Goal: Book appointment/travel/reservation

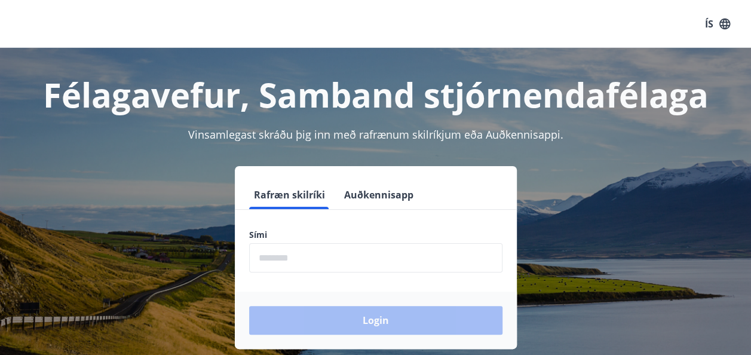
click at [309, 265] on input "phone" at bounding box center [375, 257] width 253 height 29
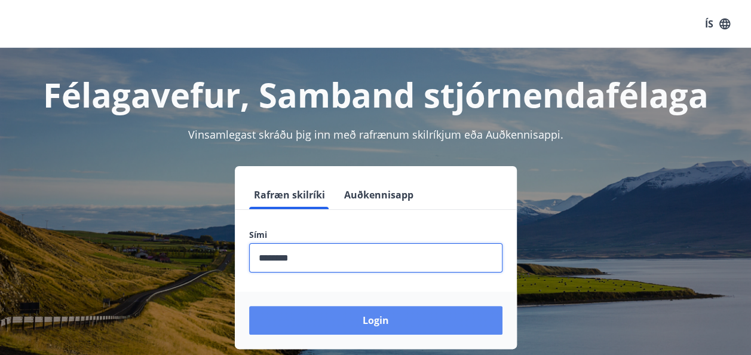
type input "********"
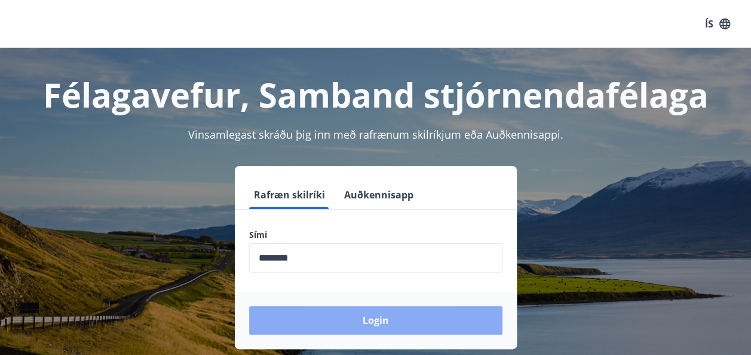
click at [383, 322] on button "Login" at bounding box center [375, 320] width 253 height 29
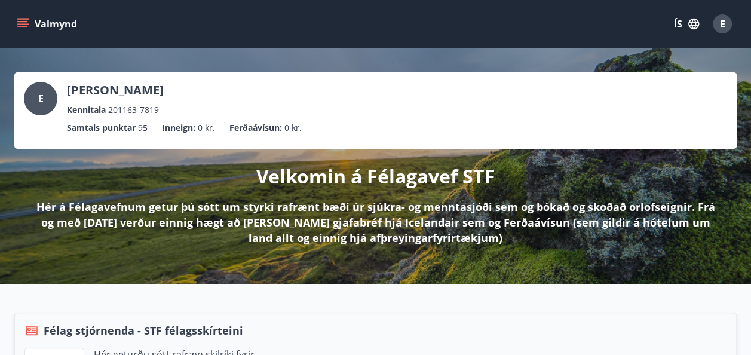
click at [24, 26] on icon "menu" at bounding box center [22, 26] width 11 height 1
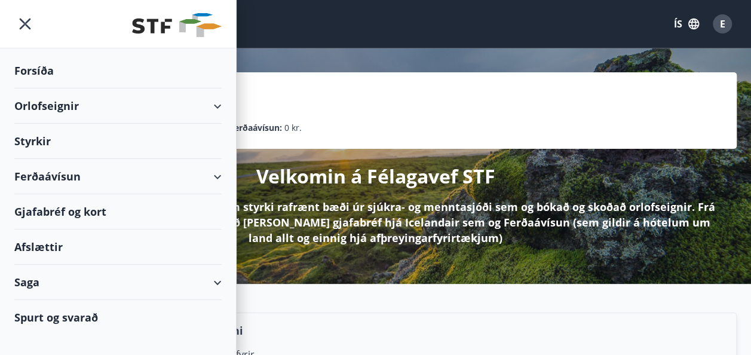
click at [216, 283] on div "Saga" at bounding box center [117, 282] width 207 height 35
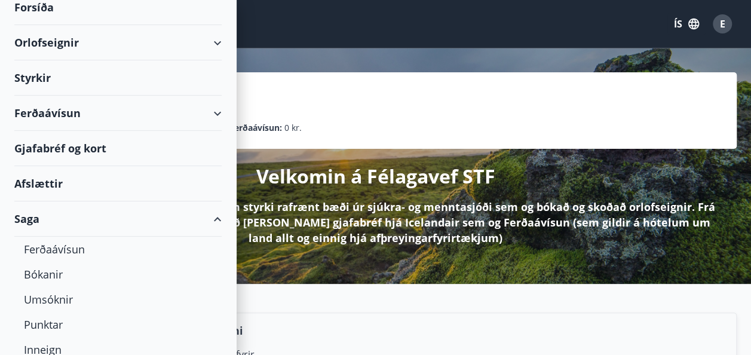
scroll to position [70, 0]
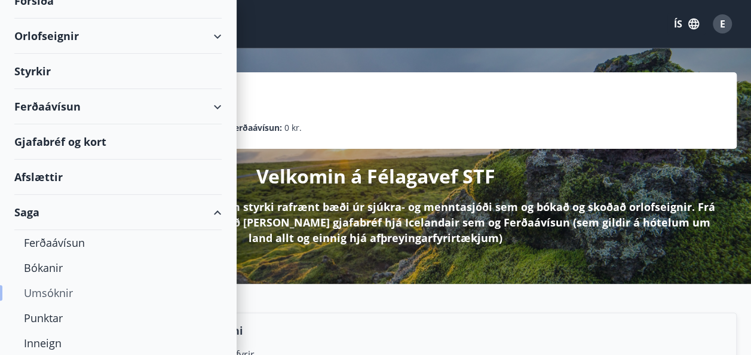
click at [65, 294] on div "Umsóknir" at bounding box center [118, 292] width 188 height 25
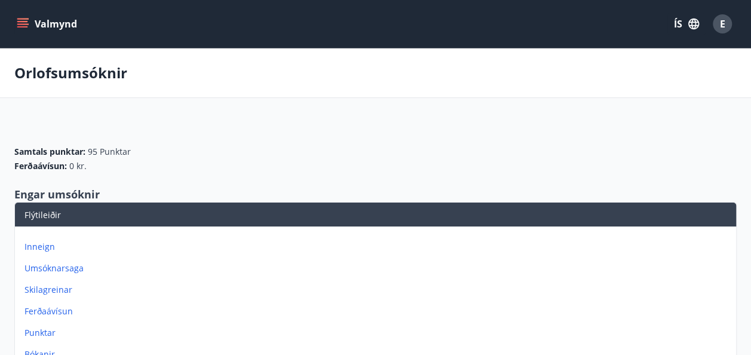
click at [59, 268] on p "Umsóknarsaga" at bounding box center [378, 268] width 707 height 12
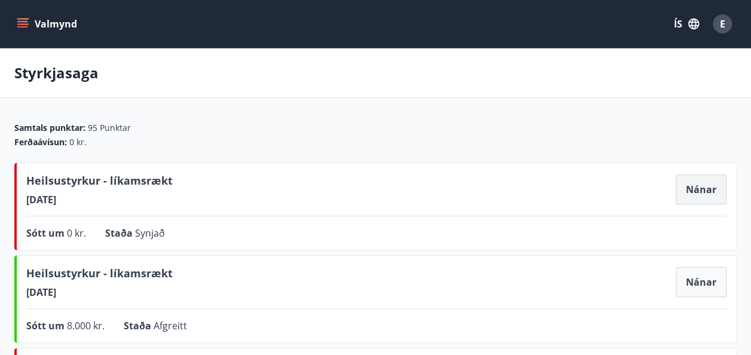
click at [705, 188] on button "Nánar" at bounding box center [701, 190] width 51 height 30
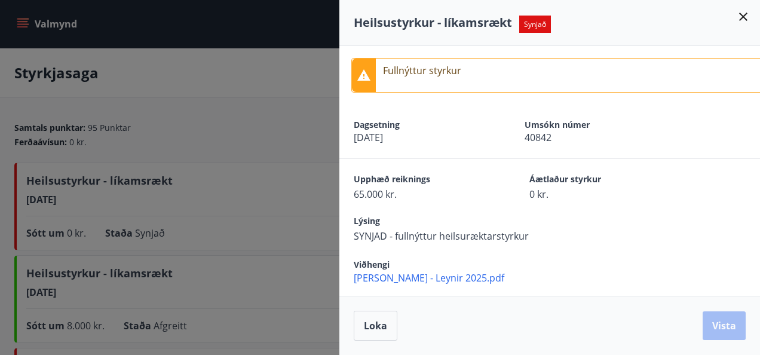
click at [743, 18] on icon at bounding box center [743, 17] width 8 height 8
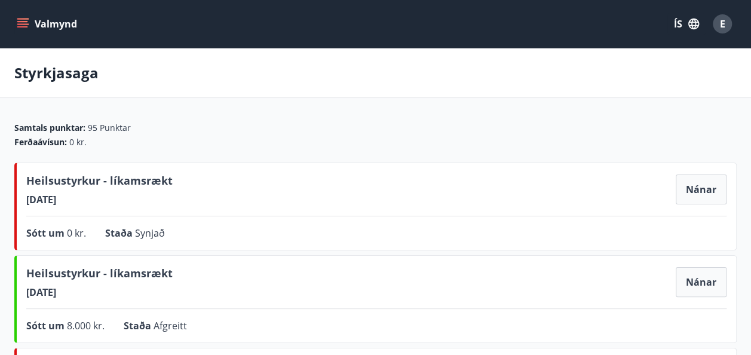
click at [22, 20] on icon "menu" at bounding box center [23, 24] width 12 height 12
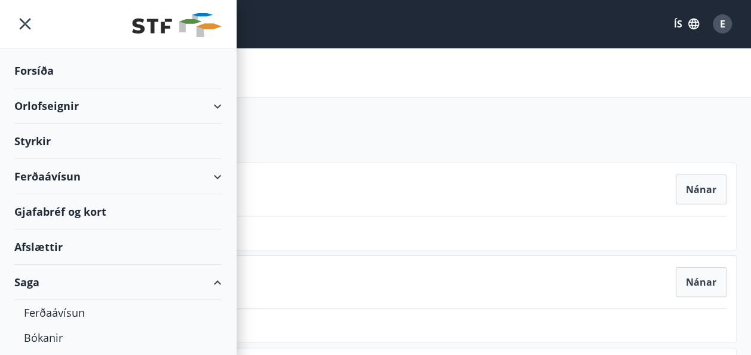
click at [35, 141] on div "Styrkir" at bounding box center [117, 141] width 207 height 35
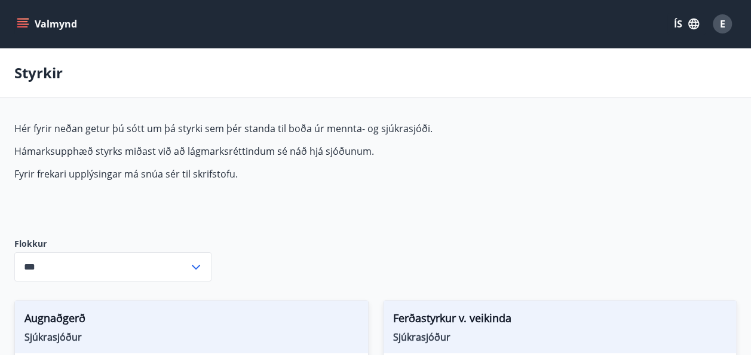
type input "***"
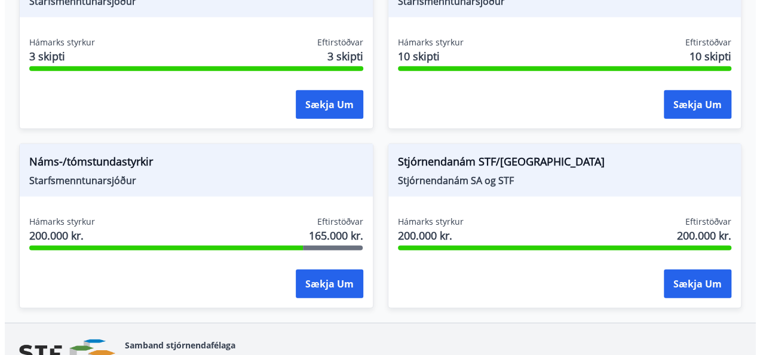
scroll to position [1655, 0]
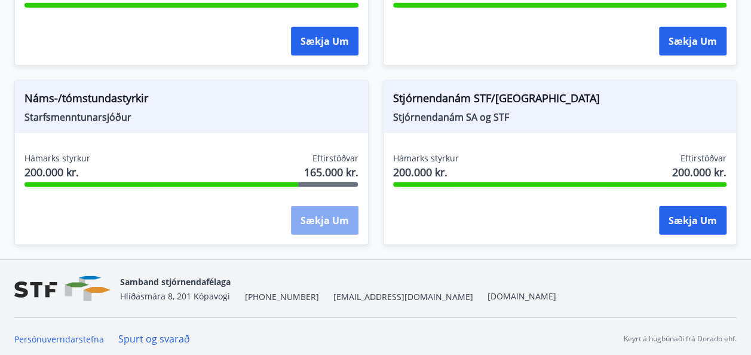
click at [320, 218] on button "Sækja um" at bounding box center [325, 220] width 68 height 29
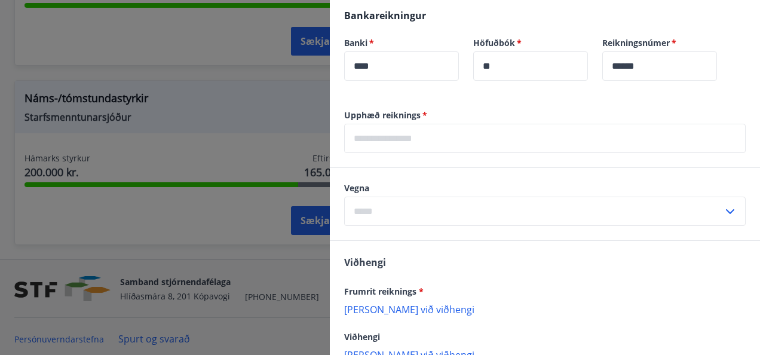
scroll to position [569, 0]
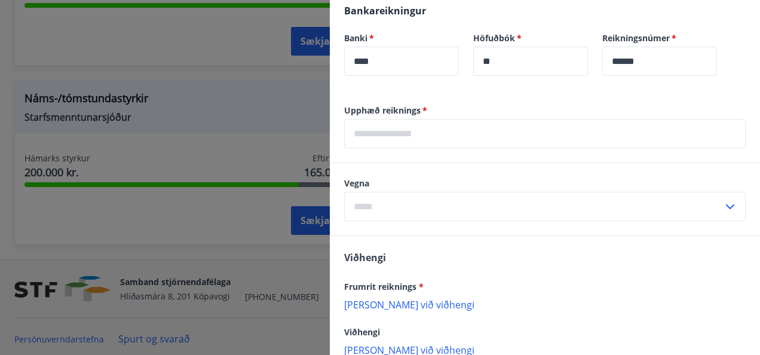
click at [415, 137] on input "text" at bounding box center [545, 133] width 402 height 29
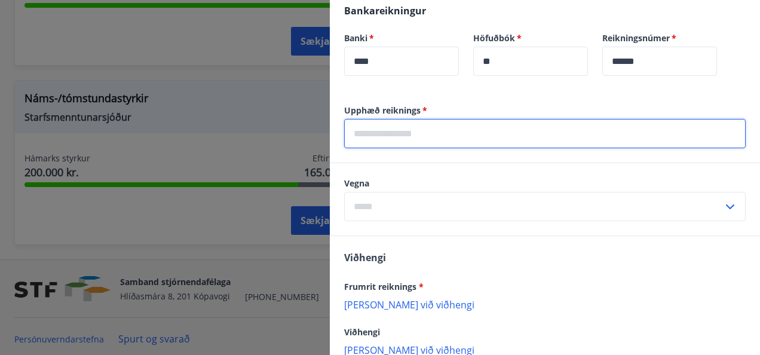
type input "*****"
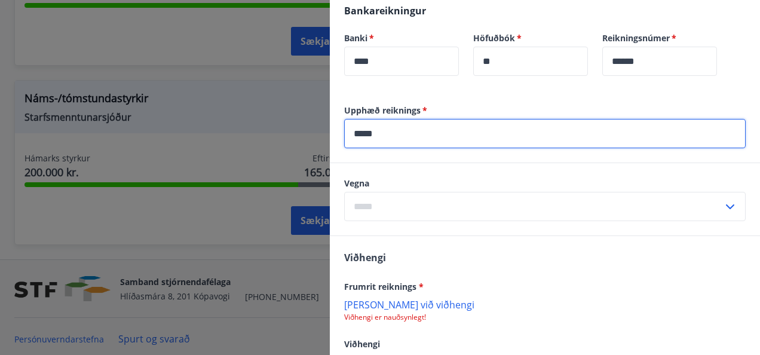
click at [723, 204] on icon at bounding box center [730, 207] width 14 height 14
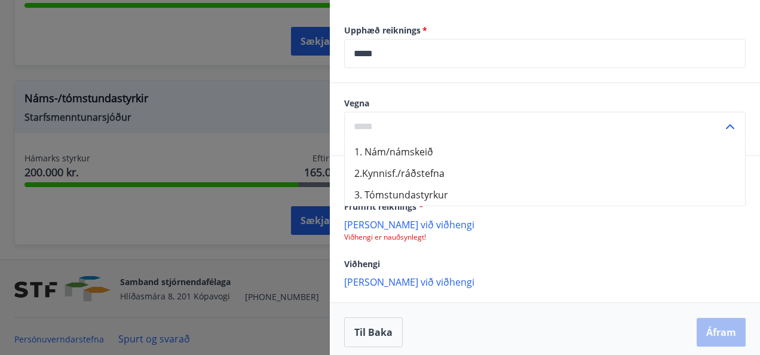
scroll to position [655, 0]
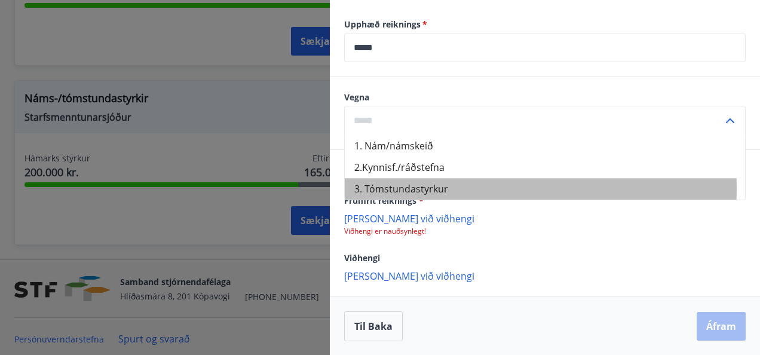
click at [436, 188] on li "3. Tómstundastyrkur" at bounding box center [545, 189] width 400 height 22
type input "**********"
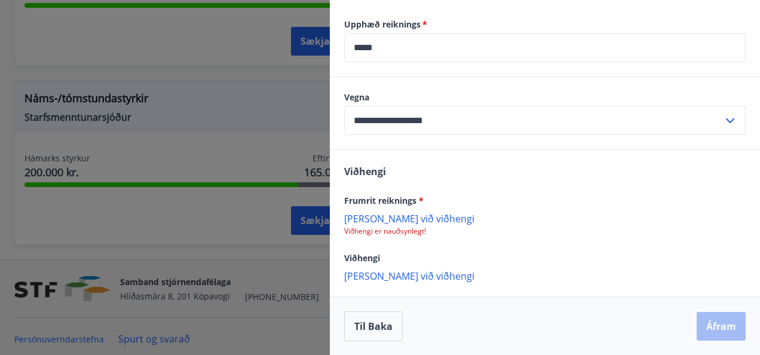
click at [381, 216] on p "[PERSON_NAME] við viðhengi" at bounding box center [545, 218] width 402 height 12
click at [363, 217] on p "[PERSON_NAME] við viðhengi" at bounding box center [545, 218] width 402 height 12
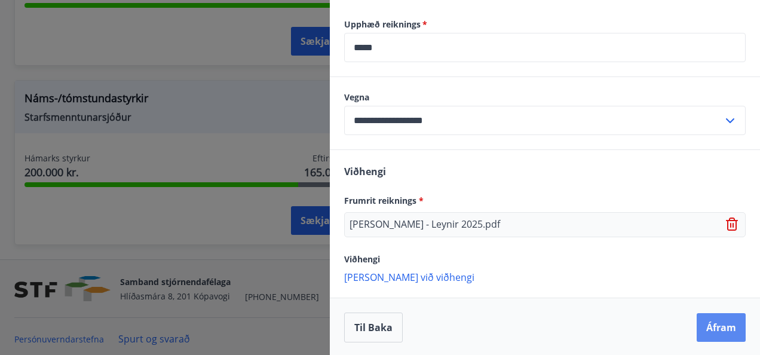
click at [718, 331] on button "Áfram" at bounding box center [721, 327] width 49 height 29
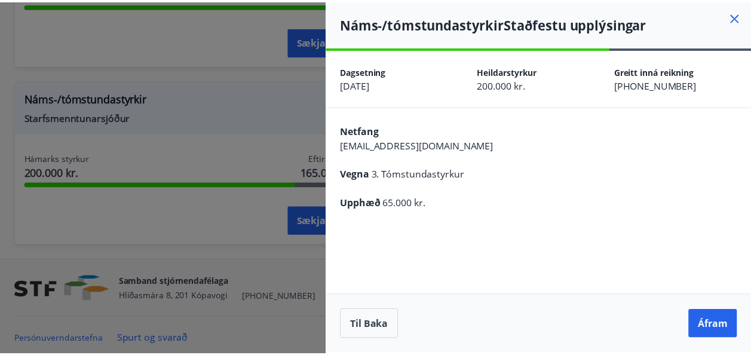
scroll to position [0, 0]
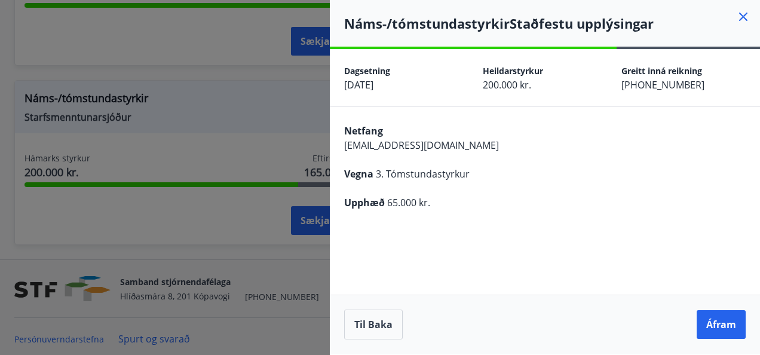
click at [718, 331] on button "Áfram" at bounding box center [721, 324] width 49 height 29
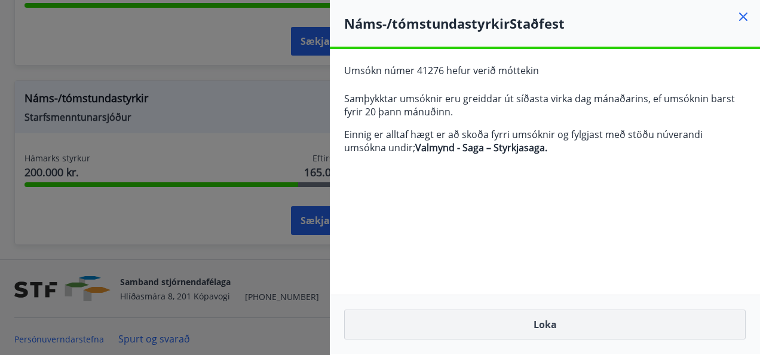
click at [551, 325] on button "Loka" at bounding box center [545, 325] width 402 height 30
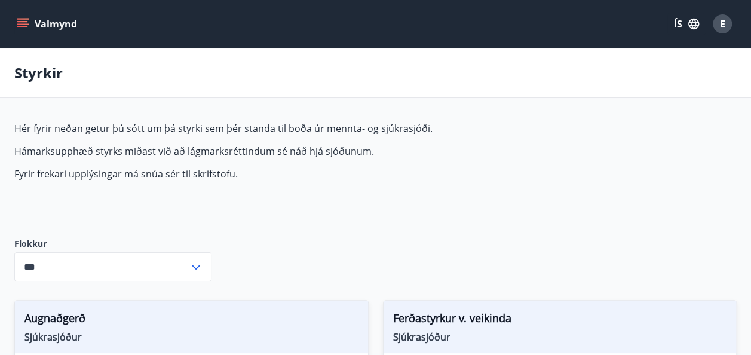
click at [17, 22] on icon "menu" at bounding box center [23, 24] width 12 height 12
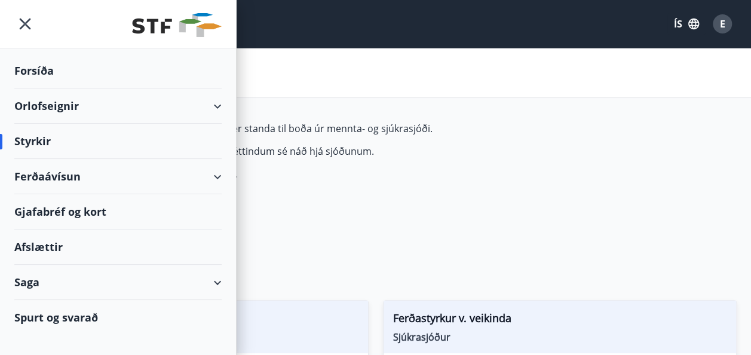
click at [30, 287] on div "Saga" at bounding box center [117, 282] width 207 height 35
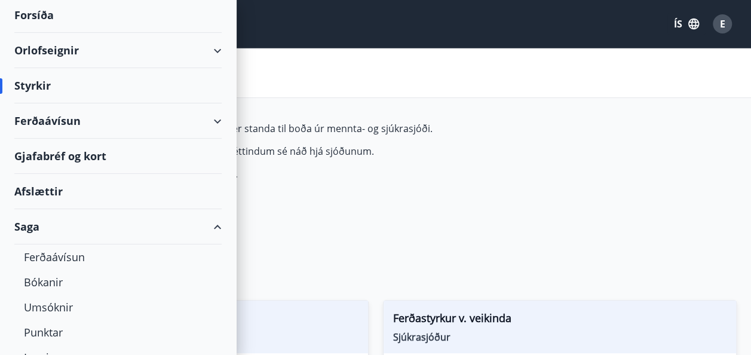
scroll to position [139, 0]
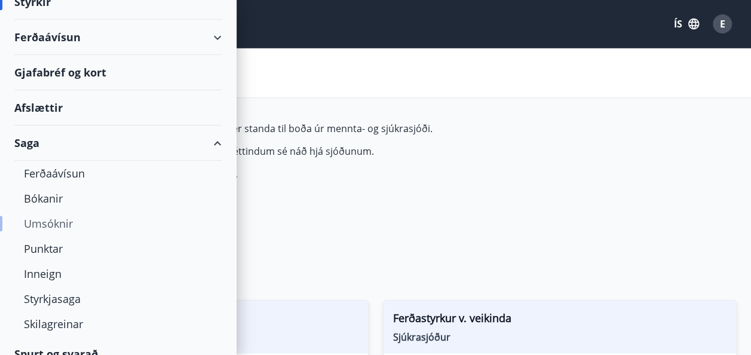
click at [50, 221] on div "Umsóknir" at bounding box center [118, 223] width 188 height 25
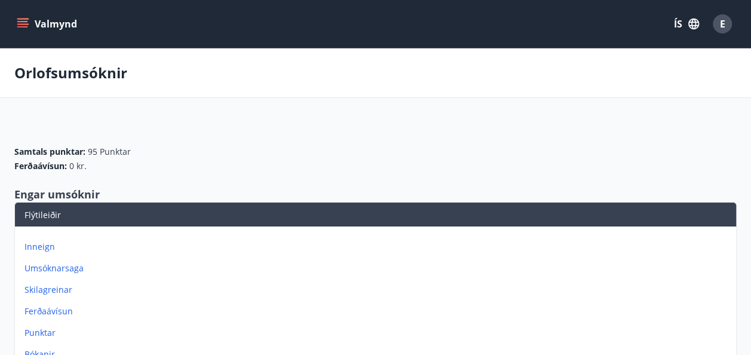
click at [47, 265] on p "Umsóknarsaga" at bounding box center [378, 268] width 707 height 12
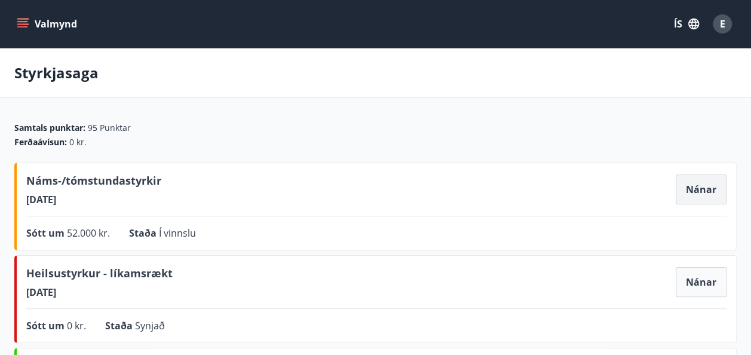
click at [698, 191] on button "Nánar" at bounding box center [701, 190] width 51 height 30
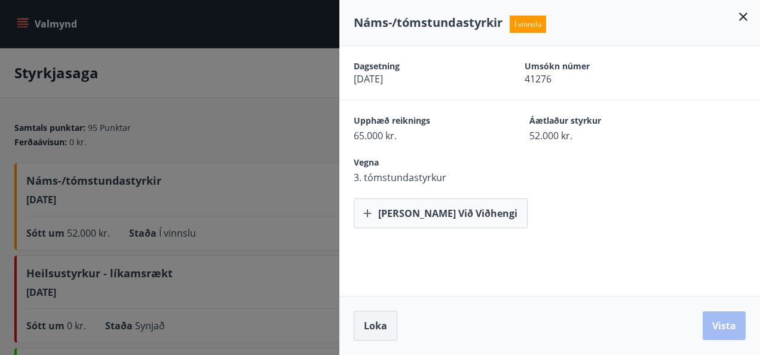
click at [369, 331] on span "Loka" at bounding box center [375, 325] width 23 height 13
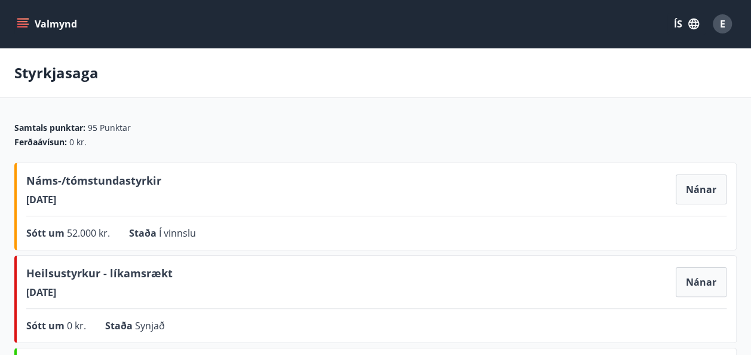
click at [24, 24] on icon "menu" at bounding box center [23, 23] width 13 height 1
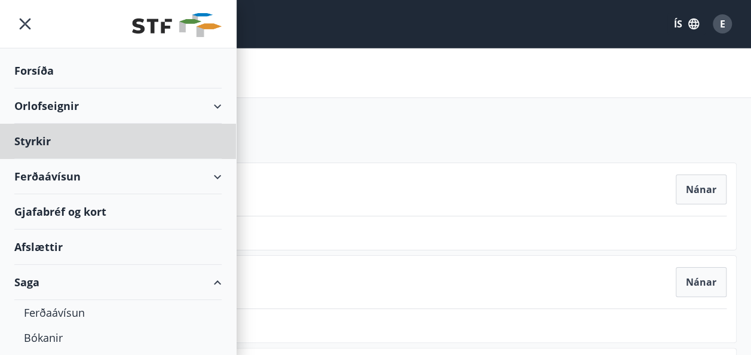
click at [30, 67] on div "Forsíða" at bounding box center [117, 70] width 207 height 35
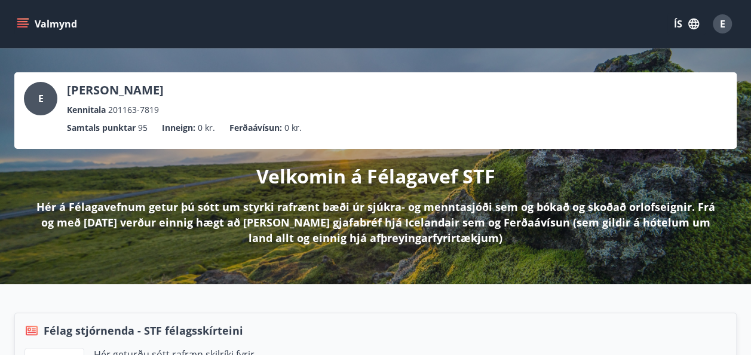
click at [21, 16] on button "Valmynd" at bounding box center [48, 24] width 68 height 22
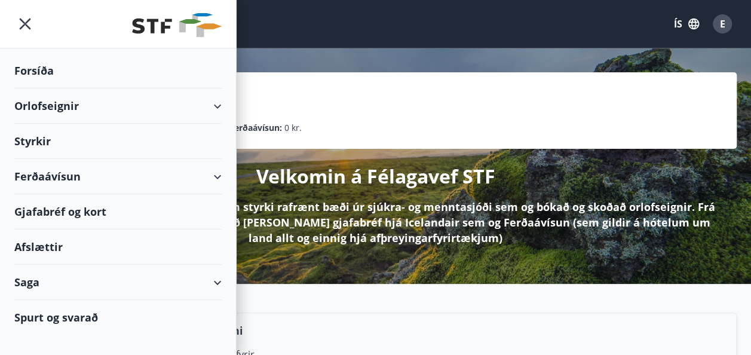
click at [215, 104] on div "Orlofseignir" at bounding box center [117, 105] width 207 height 35
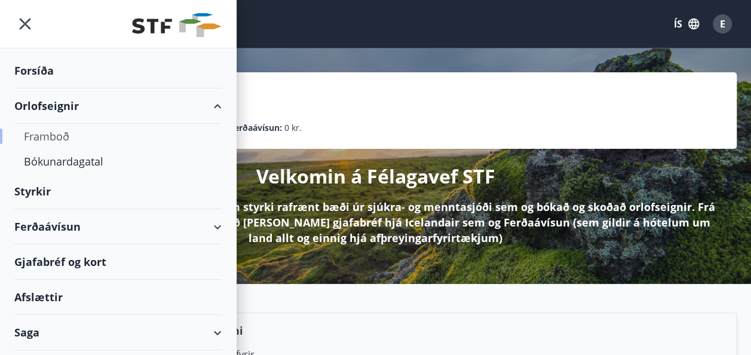
click at [56, 136] on div "Framboð" at bounding box center [118, 136] width 188 height 25
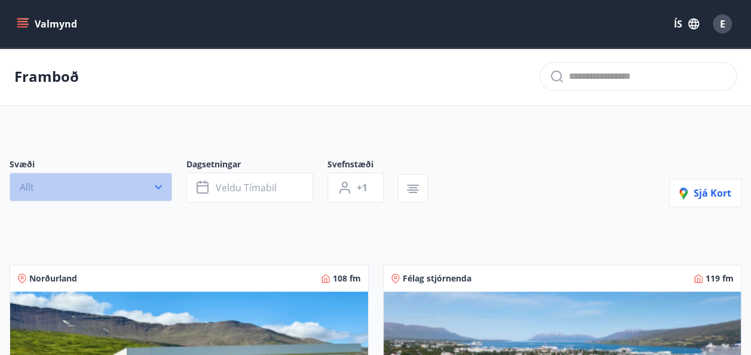
click at [159, 186] on icon "button" at bounding box center [158, 187] width 12 height 12
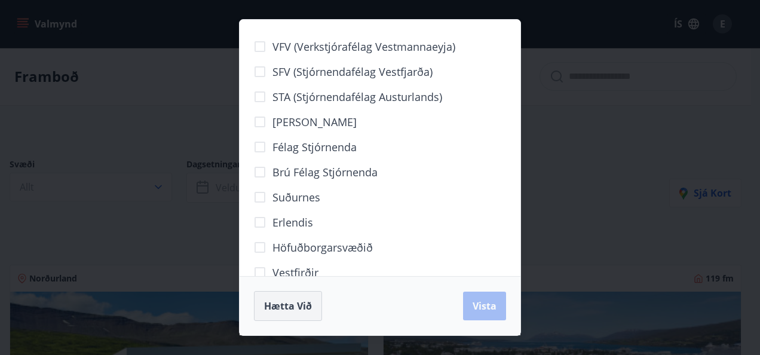
click at [290, 313] on button "Hætta við" at bounding box center [288, 306] width 68 height 30
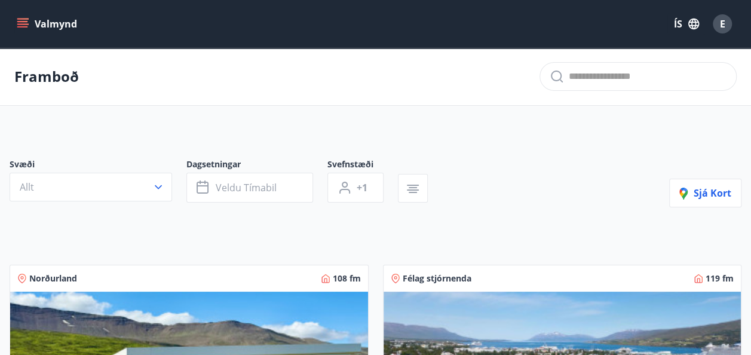
click at [18, 25] on icon "menu" at bounding box center [23, 24] width 12 height 12
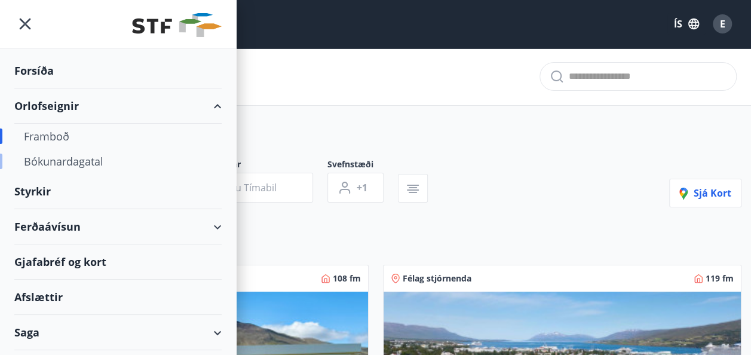
click at [47, 164] on div "Bókunardagatal" at bounding box center [118, 161] width 188 height 25
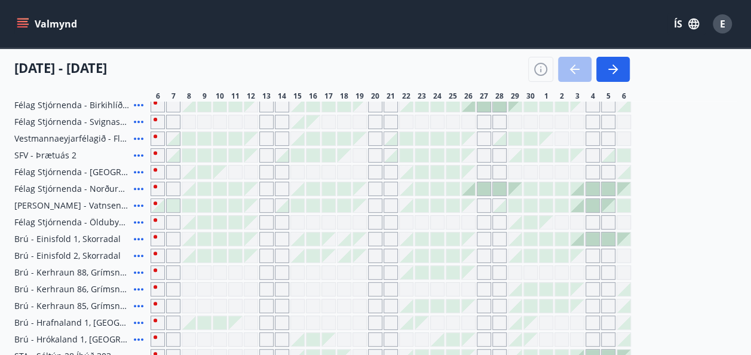
scroll to position [200, 0]
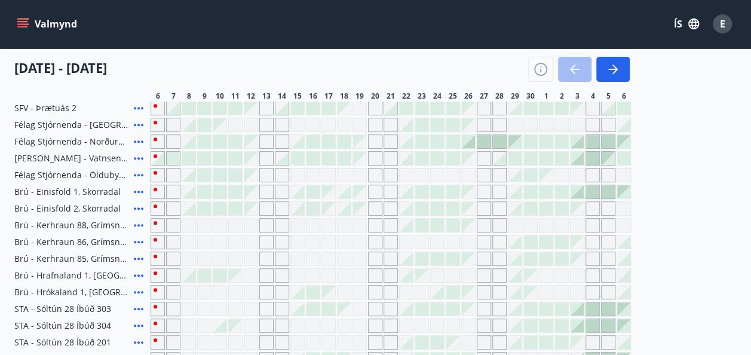
click at [375, 308] on div "Gráir dagar eru ekki bókanlegir" at bounding box center [375, 309] width 14 height 14
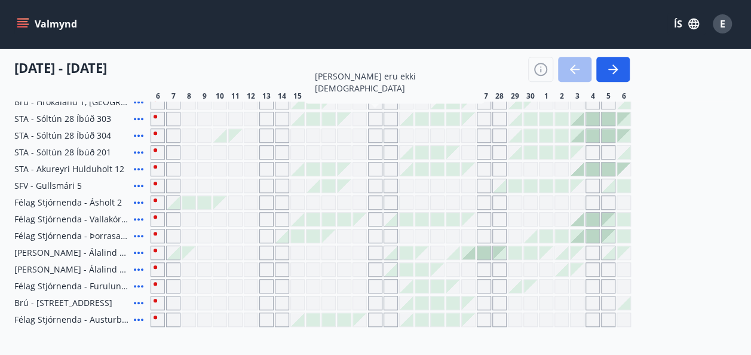
scroll to position [406, 0]
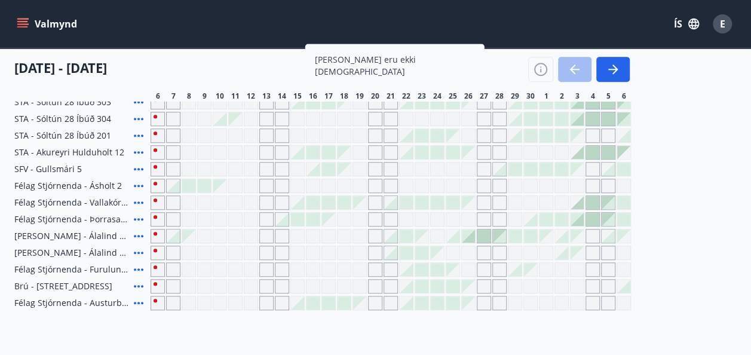
click at [139, 283] on icon at bounding box center [139, 286] width 14 height 14
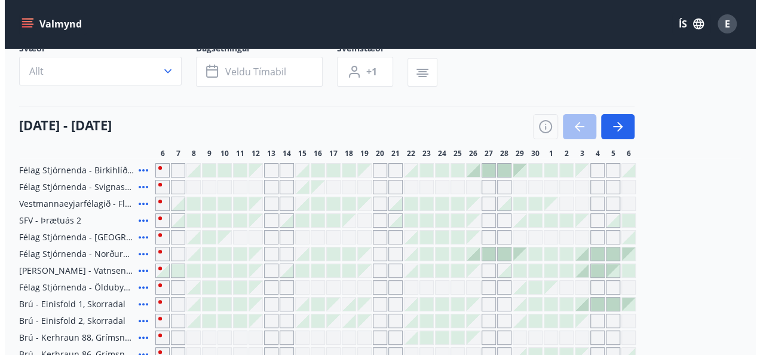
scroll to position [66, 0]
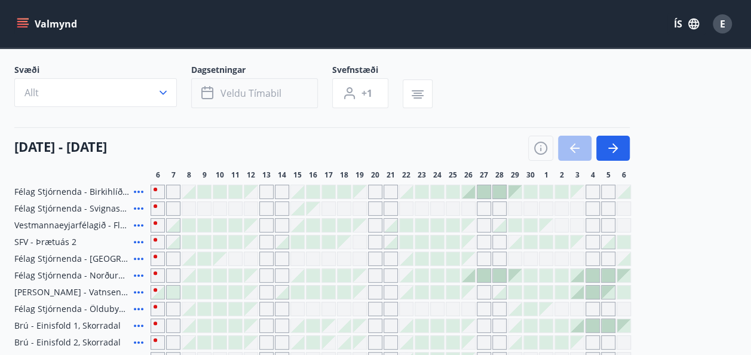
click at [234, 97] on span "Veldu tímabil" at bounding box center [251, 93] width 61 height 13
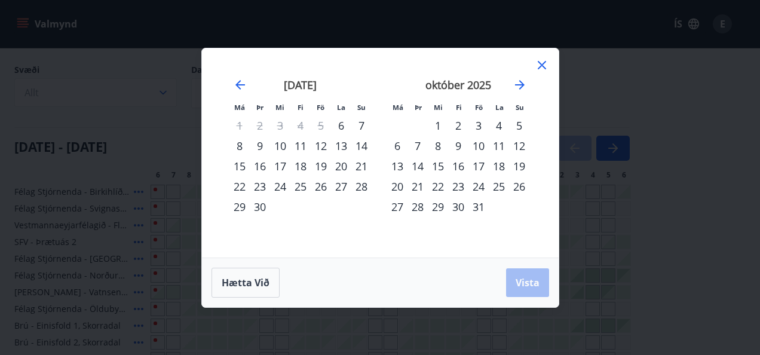
click at [320, 148] on div "12" at bounding box center [321, 146] width 20 height 20
click at [365, 145] on div "14" at bounding box center [361, 146] width 20 height 20
click at [530, 276] on span "Vista" at bounding box center [528, 282] width 24 height 13
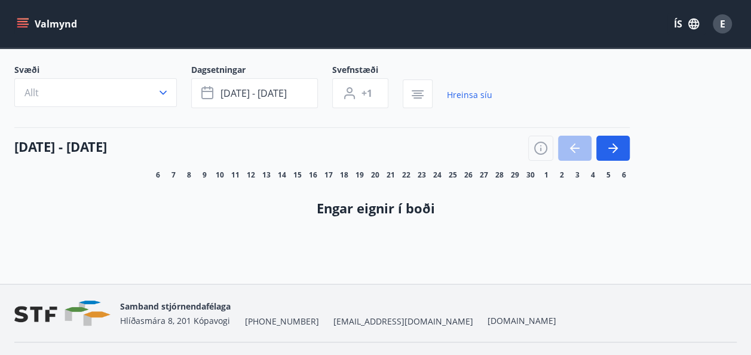
click at [725, 27] on div "E" at bounding box center [722, 23] width 19 height 19
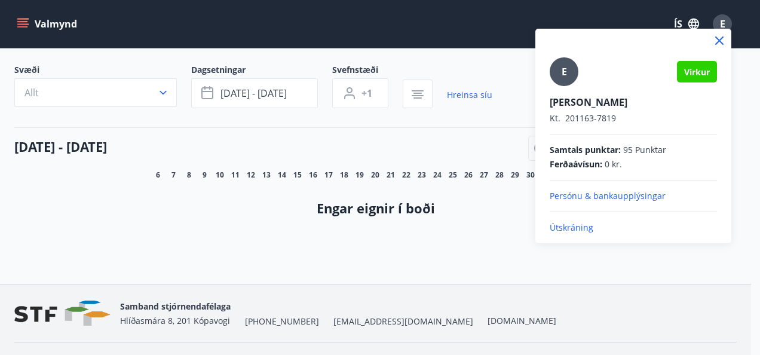
click at [567, 225] on p "Útskráning" at bounding box center [633, 228] width 167 height 12
